Goal: Task Accomplishment & Management: Use online tool/utility

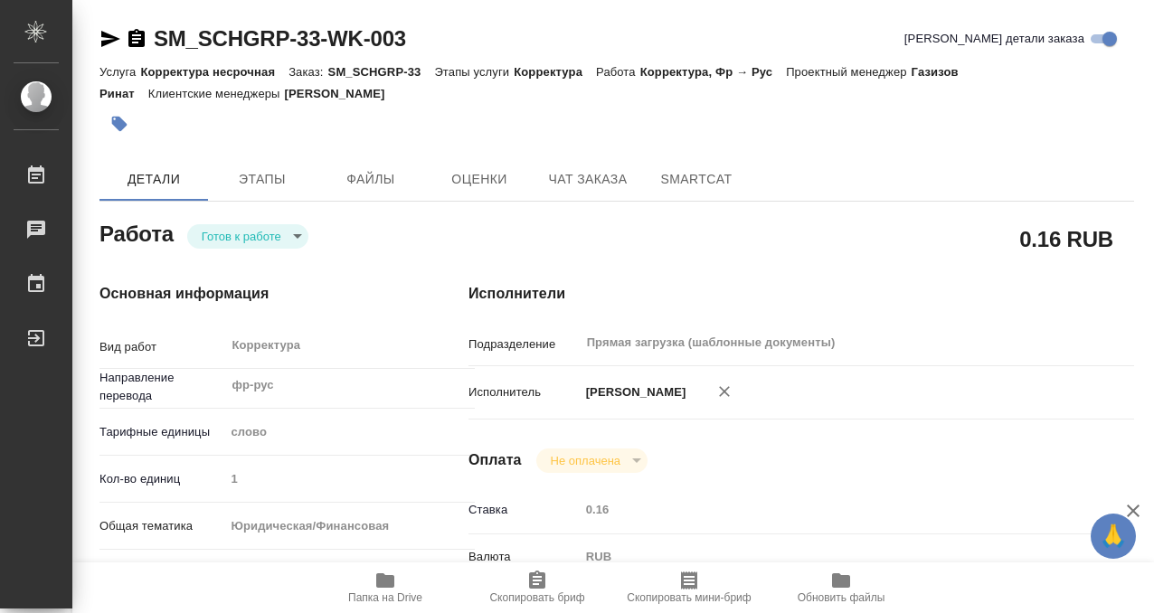
click at [260, 203] on div "Работа Готов к работе readyForWork" at bounding box center [247, 239] width 369 height 118
click at [259, 176] on span "Этапы" at bounding box center [262, 179] width 87 height 23
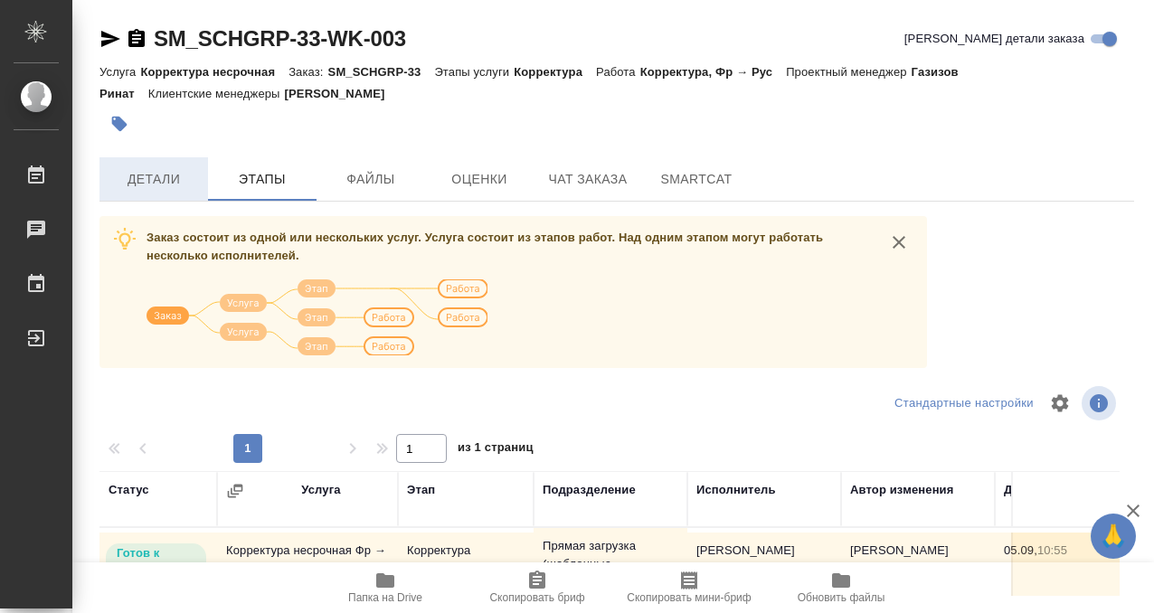
click at [203, 178] on button "Детали" at bounding box center [153, 178] width 109 height 43
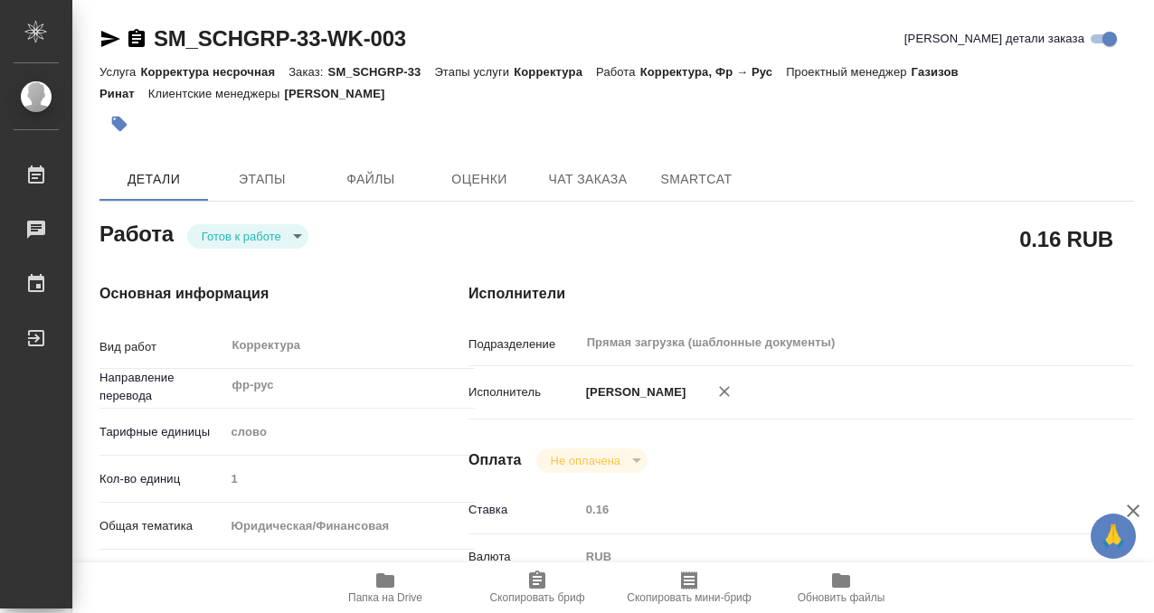
type textarea "x"
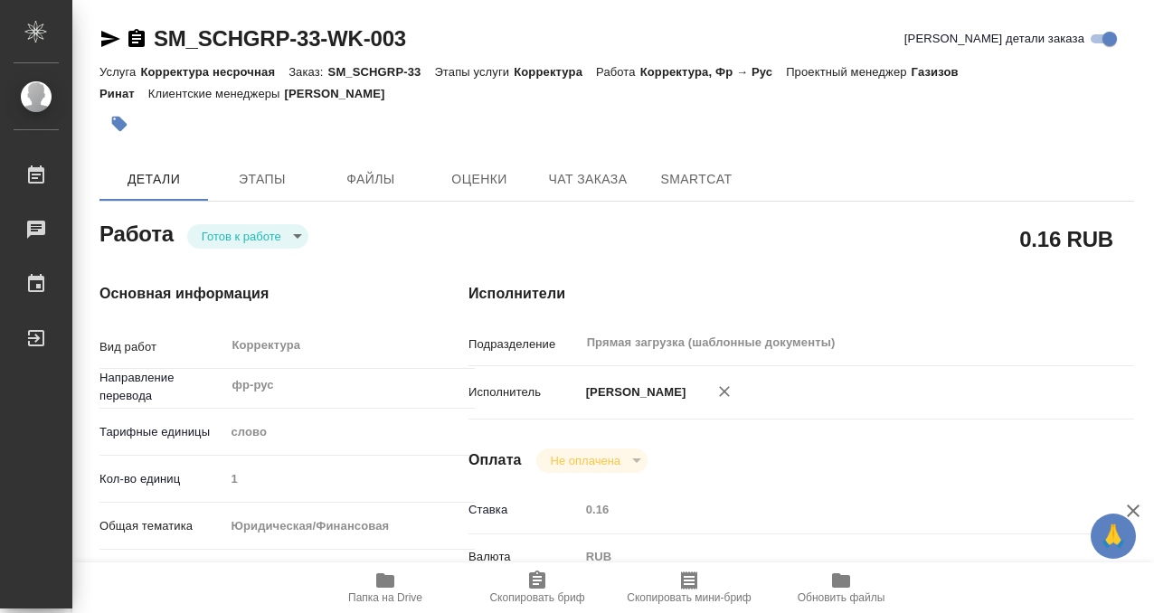
type textarea "x"
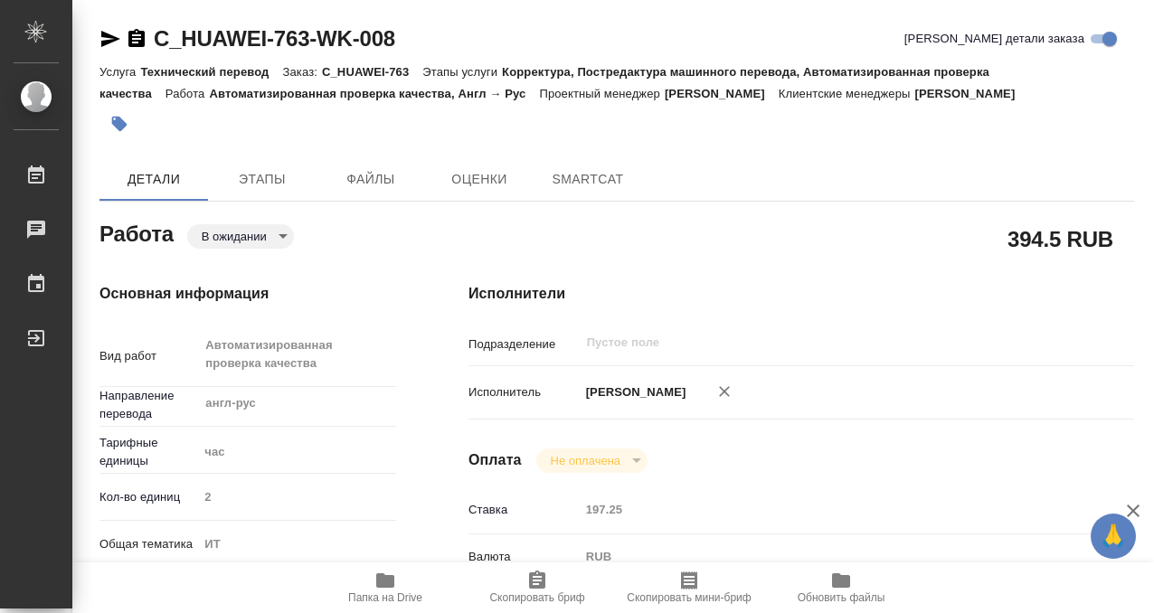
type textarea "x"
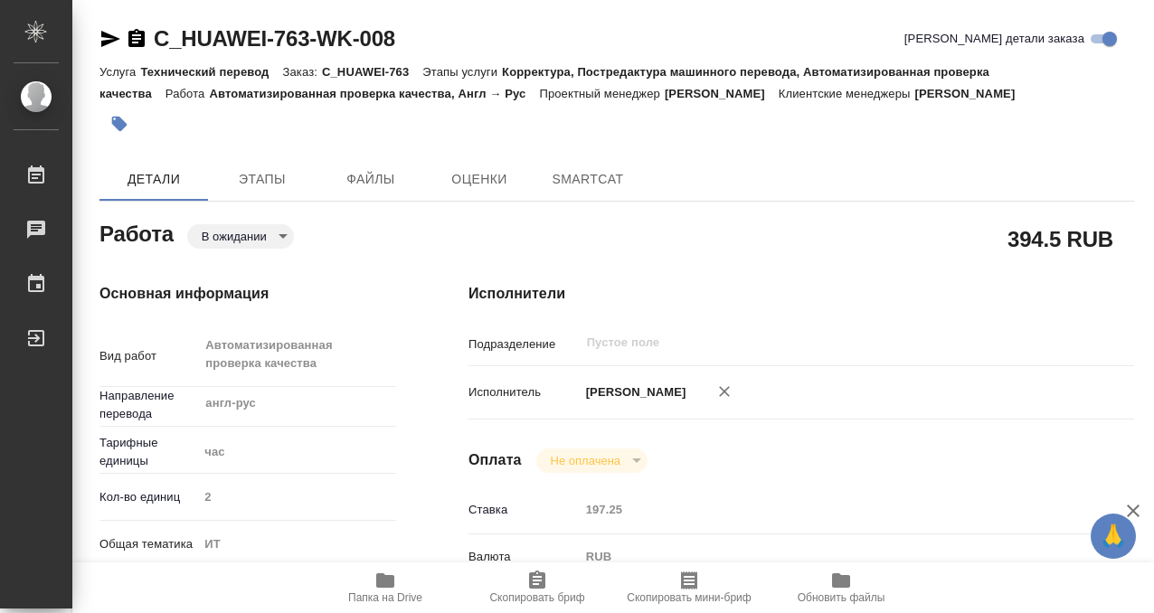
scroll to position [442, 0]
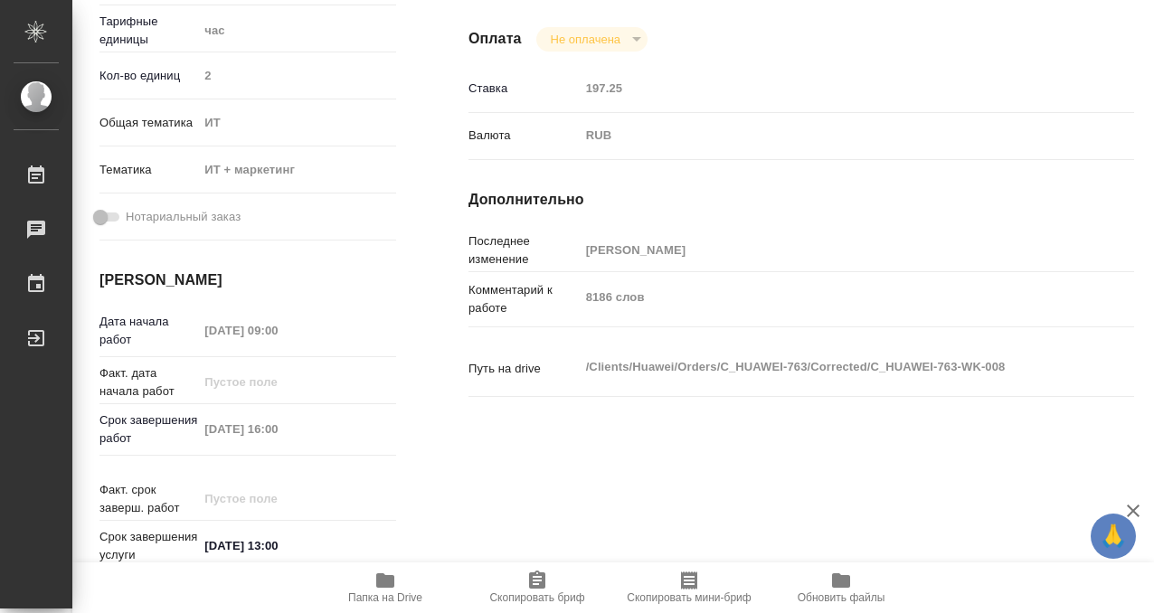
type textarea "x"
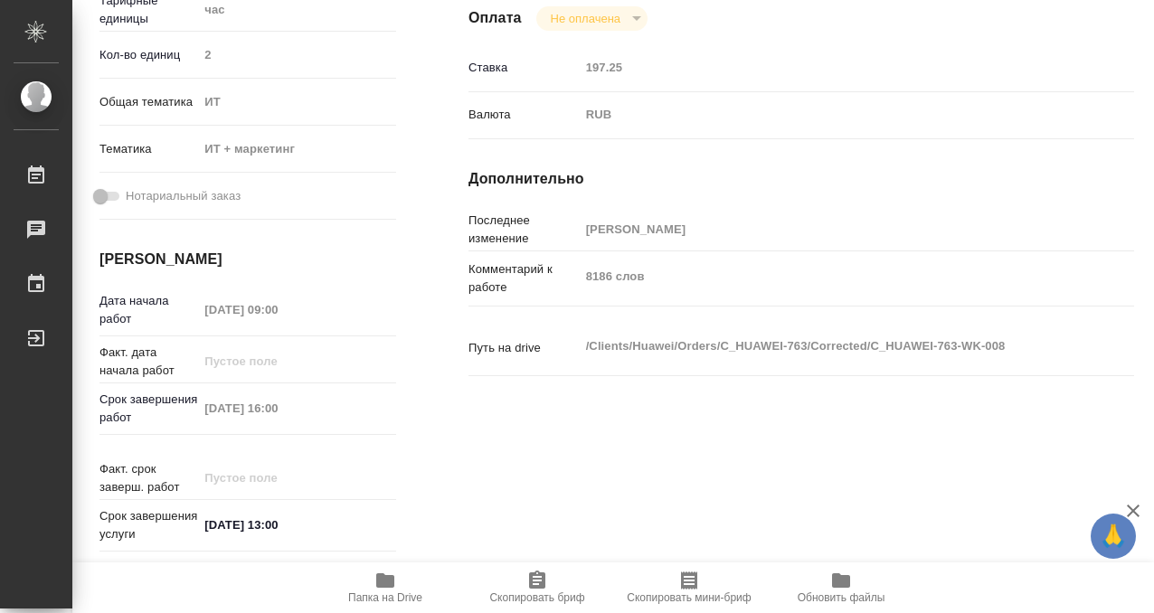
type textarea "x"
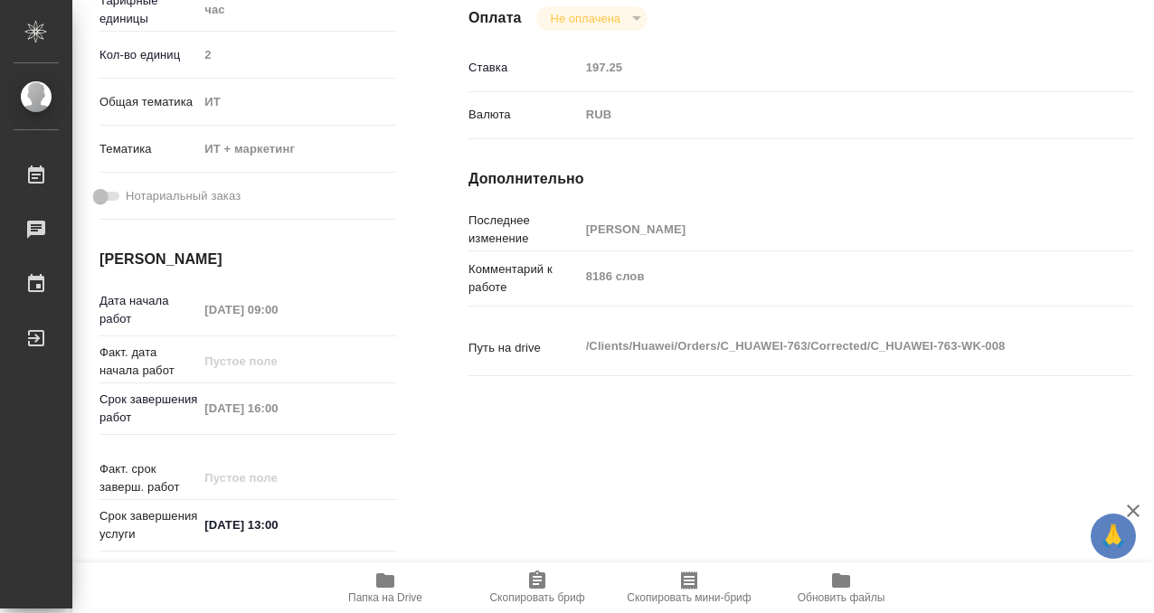
type textarea "x"
